Goal: Contribute content: Add original content to the website for others to see

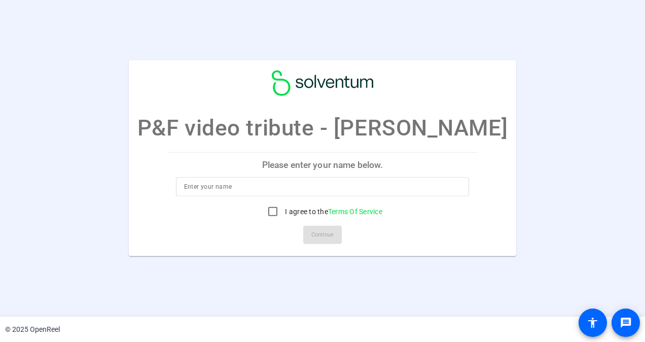
click at [264, 181] on input at bounding box center [322, 186] width 277 height 12
type input "Jeff Biehn"
click at [268, 213] on input "I agree to the Terms Of Service" at bounding box center [272, 211] width 20 height 20
checkbox input "true"
click at [322, 239] on span "Continue" at bounding box center [322, 234] width 22 height 15
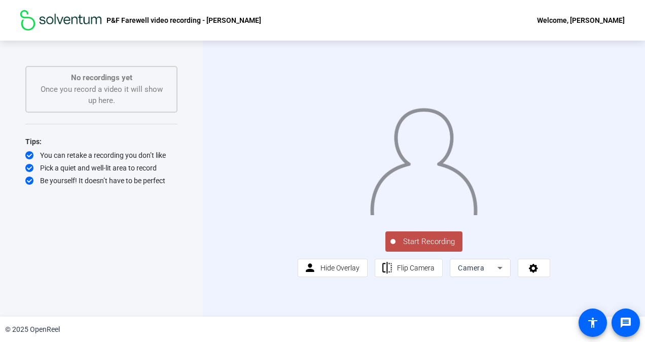
click at [428, 247] on span "Start Recording" at bounding box center [428, 242] width 67 height 12
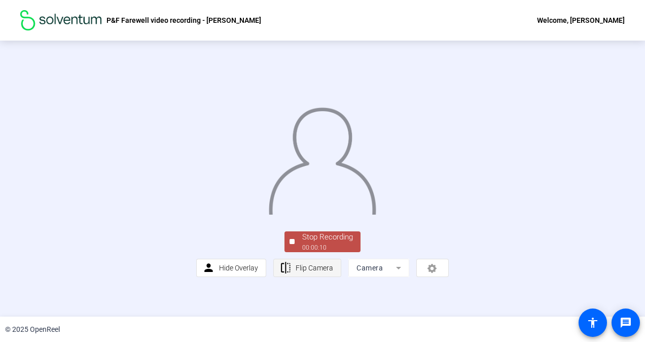
scroll to position [54, 0]
click at [319, 243] on div "Stop Recording" at bounding box center [327, 237] width 51 height 12
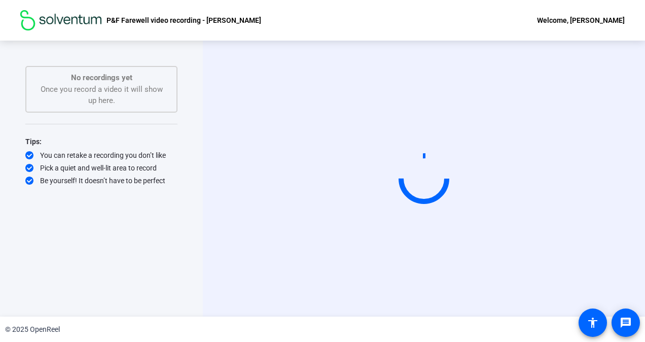
scroll to position [0, 0]
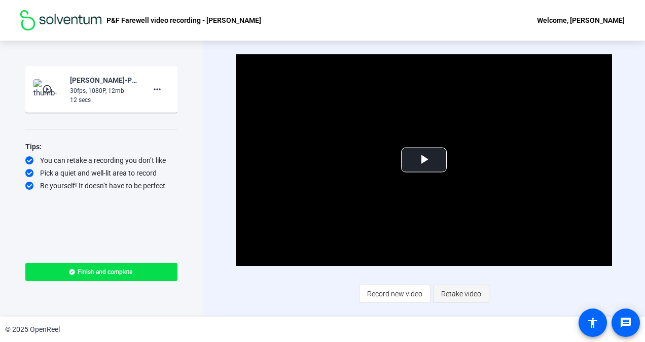
click at [462, 293] on span "Retake video" at bounding box center [461, 293] width 40 height 19
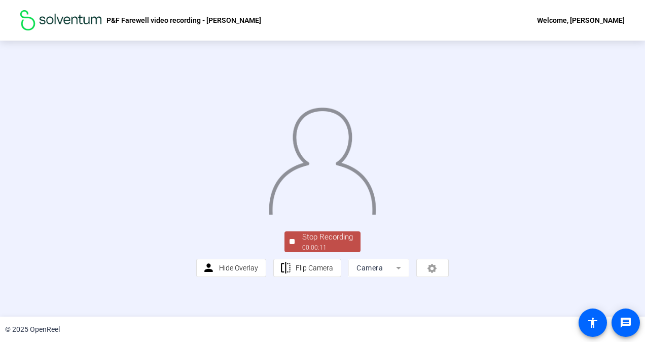
scroll to position [54, 0]
click at [316, 243] on div "Stop Recording" at bounding box center [327, 237] width 51 height 12
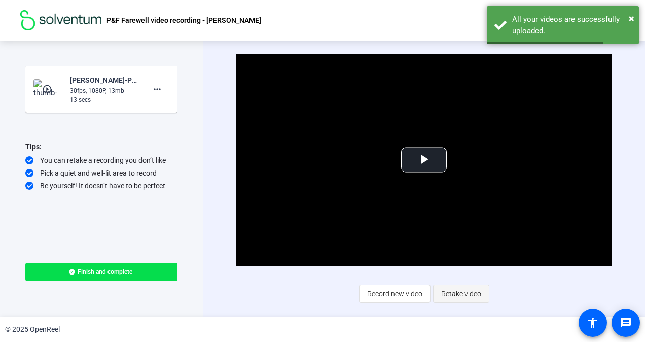
click at [453, 295] on span "Retake video" at bounding box center [461, 293] width 40 height 19
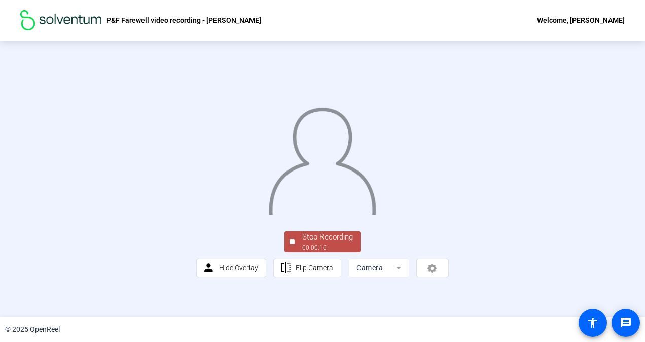
scroll to position [54, 0]
click at [318, 243] on div "Stop Recording" at bounding box center [327, 237] width 51 height 12
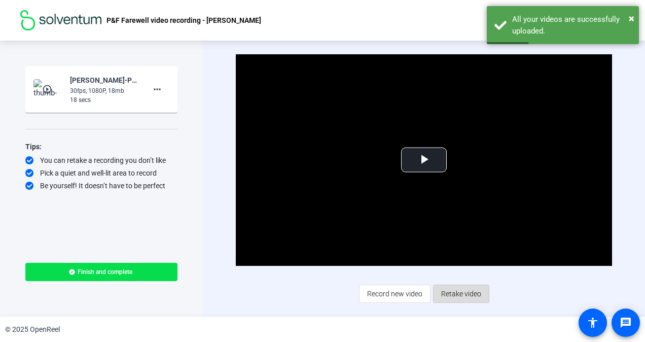
click at [462, 293] on span "Retake video" at bounding box center [461, 293] width 40 height 19
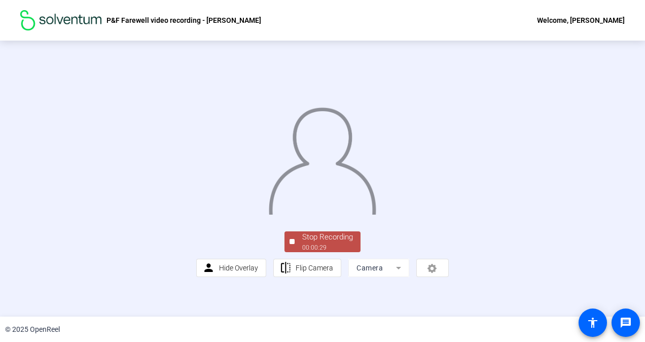
scroll to position [54, 0]
click at [321, 243] on div "Stop Recording" at bounding box center [327, 237] width 51 height 12
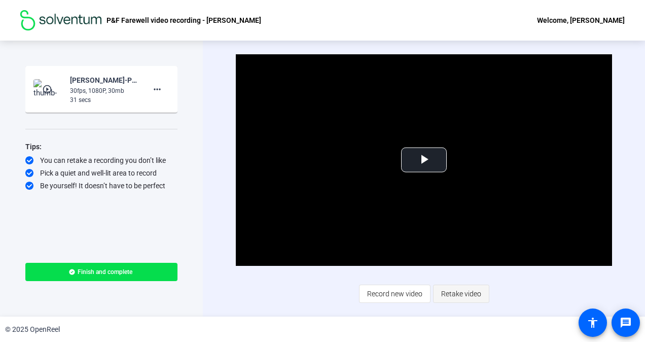
click at [457, 295] on span "Retake video" at bounding box center [461, 293] width 40 height 19
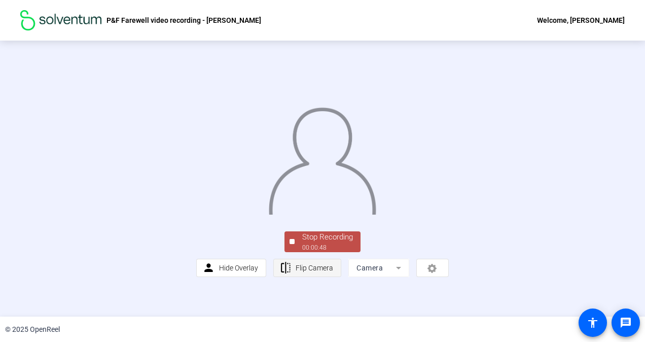
scroll to position [51, 0]
click at [325, 252] on div "00:00:48" at bounding box center [327, 247] width 51 height 9
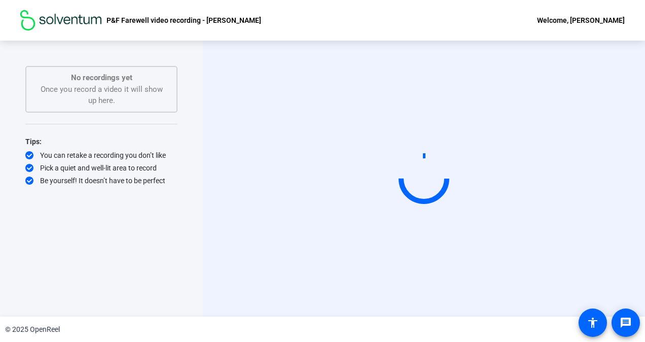
scroll to position [0, 0]
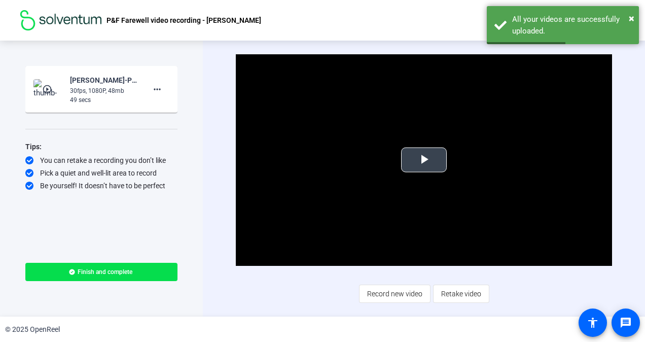
click at [424, 160] on span "Video Player" at bounding box center [424, 160] width 0 height 0
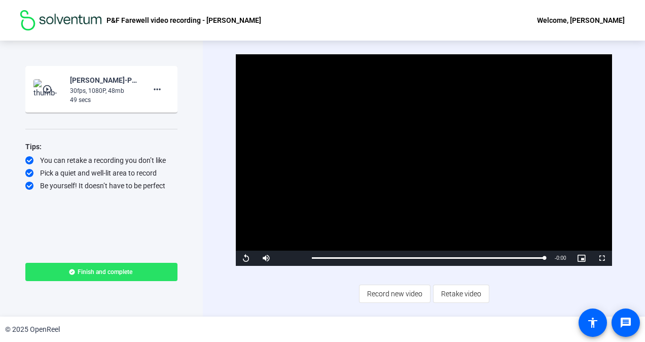
click at [103, 273] on span "Finish and complete" at bounding box center [105, 272] width 55 height 8
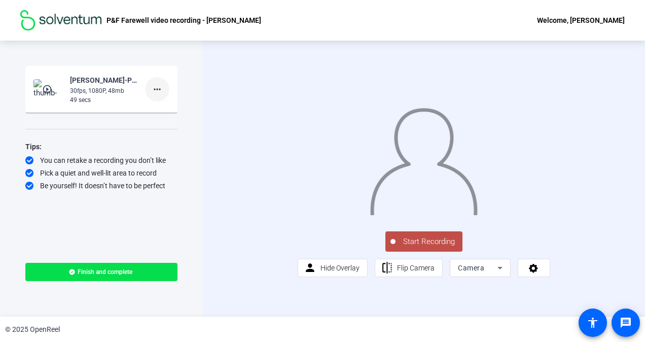
click at [156, 89] on mat-icon "more_horiz" at bounding box center [157, 89] width 12 height 12
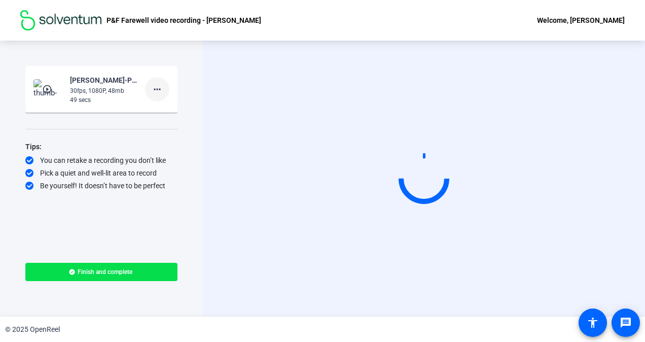
click at [155, 90] on mat-icon "more_horiz" at bounding box center [157, 89] width 12 height 12
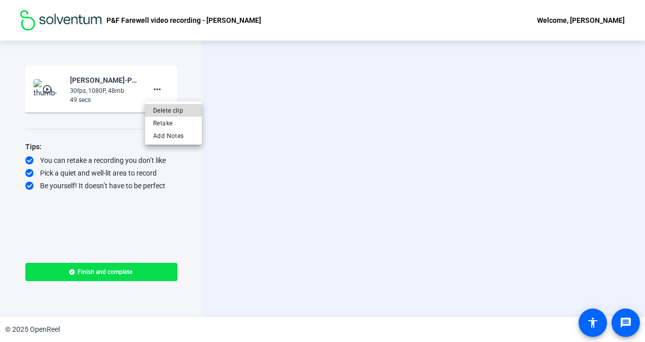
click at [166, 111] on span "Delete clip" at bounding box center [173, 110] width 41 height 12
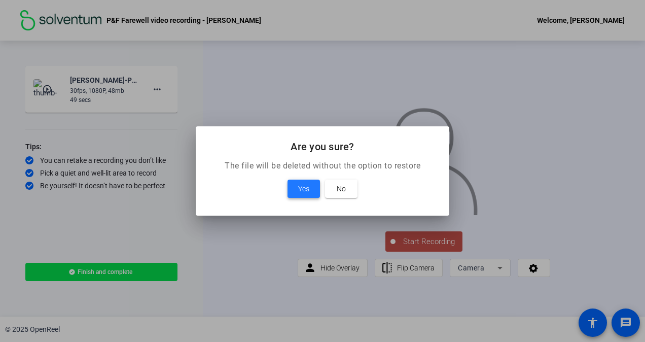
click at [298, 188] on span "Yes" at bounding box center [303, 188] width 11 height 12
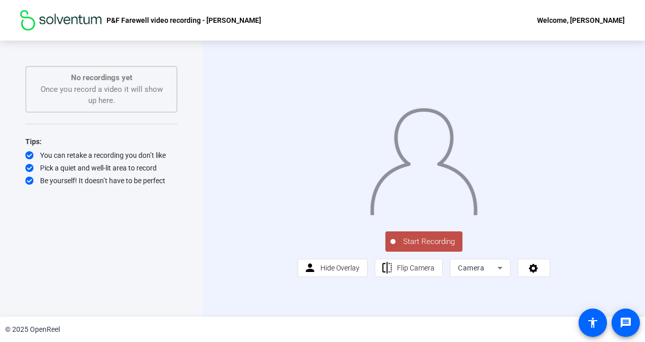
click at [422, 247] on span "Start Recording" at bounding box center [428, 242] width 67 height 12
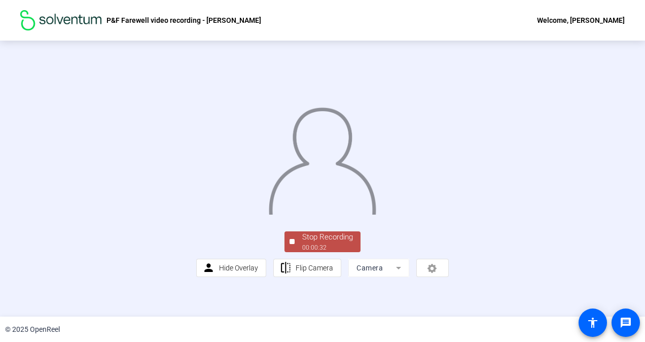
scroll to position [51, 0]
click at [322, 252] on div "00:00:33" at bounding box center [327, 247] width 51 height 9
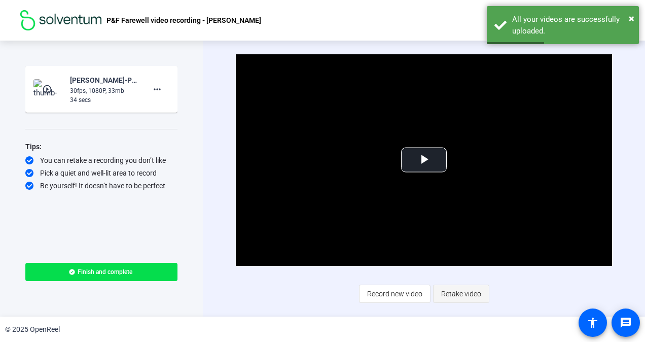
click at [460, 294] on span "Retake video" at bounding box center [461, 293] width 40 height 19
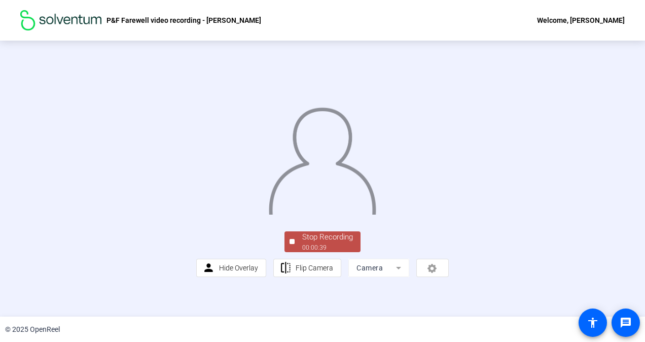
scroll to position [51, 0]
click at [322, 252] on div "00:00:39" at bounding box center [327, 247] width 51 height 9
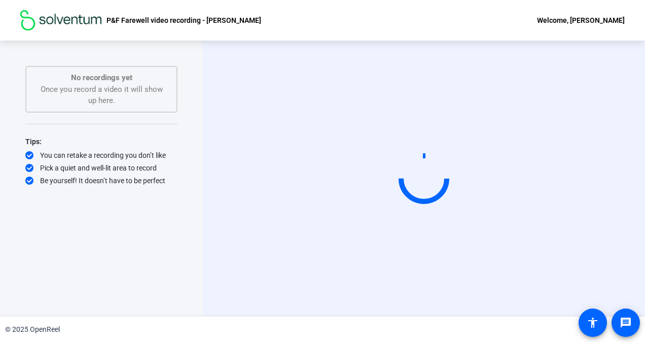
scroll to position [0, 0]
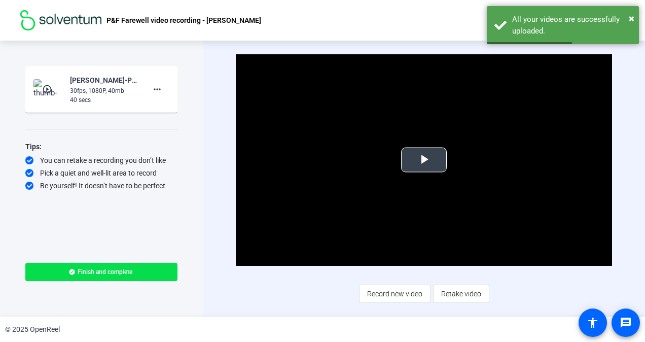
click at [424, 160] on span "Video Player" at bounding box center [424, 160] width 0 height 0
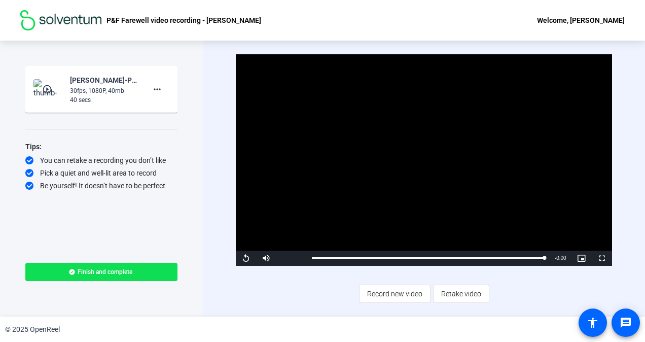
click at [99, 270] on span "Finish and complete" at bounding box center [105, 272] width 55 height 8
